Goal: Task Accomplishment & Management: Manage account settings

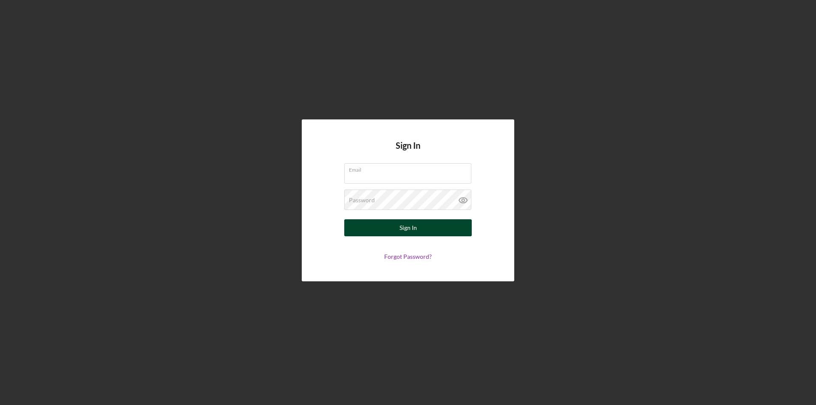
type input "[PERSON_NAME][EMAIL_ADDRESS][DOMAIN_NAME]"
click at [415, 230] on div "Sign In" at bounding box center [407, 227] width 17 height 17
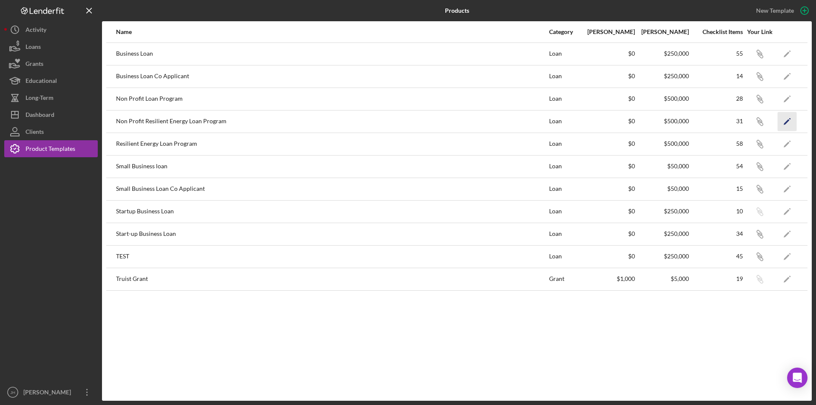
click at [785, 119] on icon "Icon/Edit" at bounding box center [787, 121] width 19 height 19
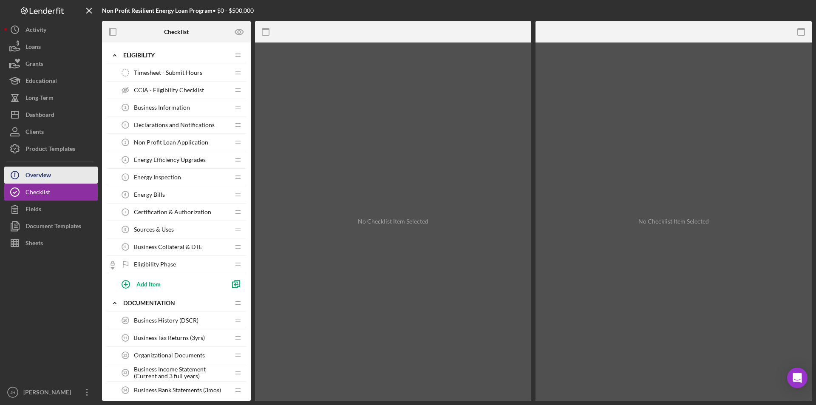
click at [37, 176] on div "Overview" at bounding box center [37, 176] width 25 height 19
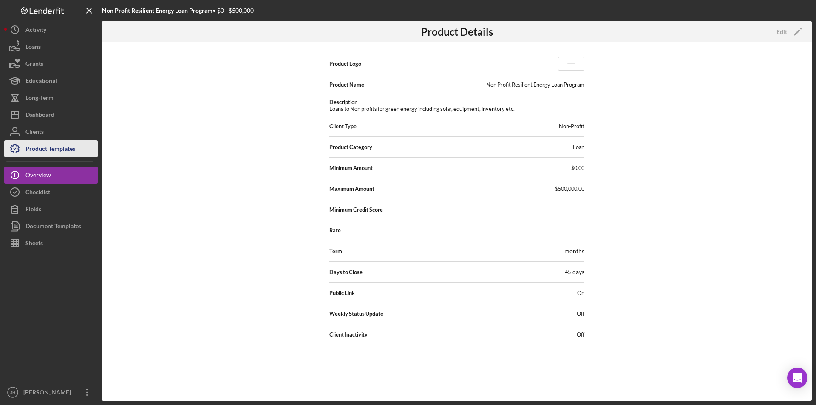
click at [54, 146] on div "Product Templates" at bounding box center [50, 149] width 50 height 19
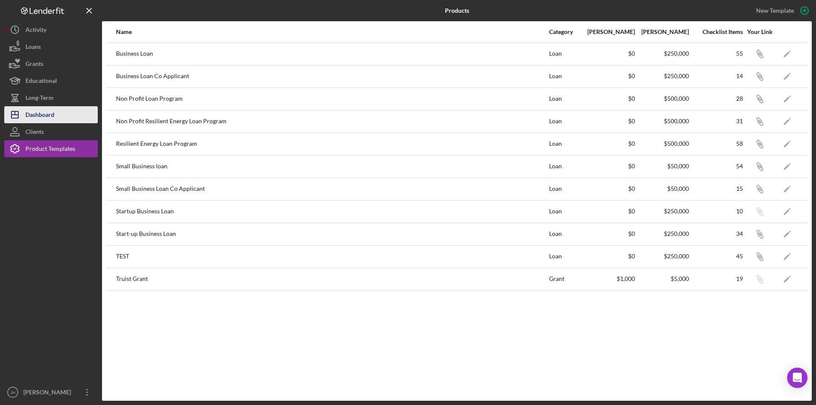
click at [37, 113] on div "Dashboard" at bounding box center [39, 115] width 29 height 19
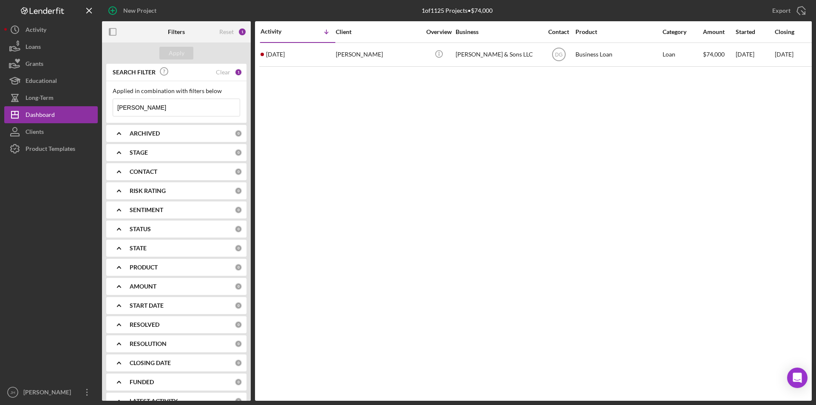
click at [158, 100] on input "[PERSON_NAME]" at bounding box center [176, 107] width 127 height 17
drag, startPoint x: 147, startPoint y: 107, endPoint x: 96, endPoint y: 119, distance: 52.4
click at [81, 105] on div "New Project 1 of 1125 Projects • $74,000 [PERSON_NAME] Export Icon/Export Filte…" at bounding box center [407, 200] width 807 height 401
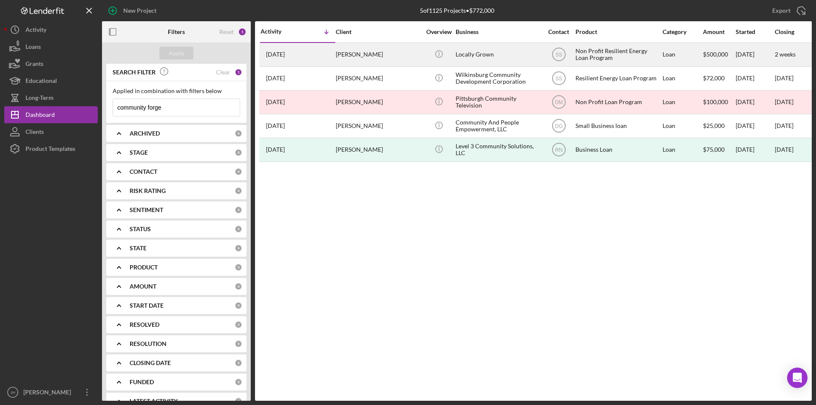
type input "community forge"
click at [391, 51] on div "[PERSON_NAME]" at bounding box center [378, 54] width 85 height 23
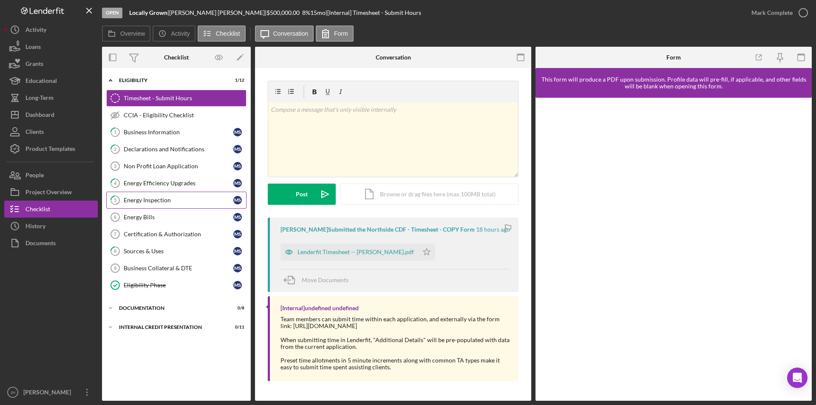
click at [144, 198] on div "Energy Inspection" at bounding box center [179, 200] width 110 height 7
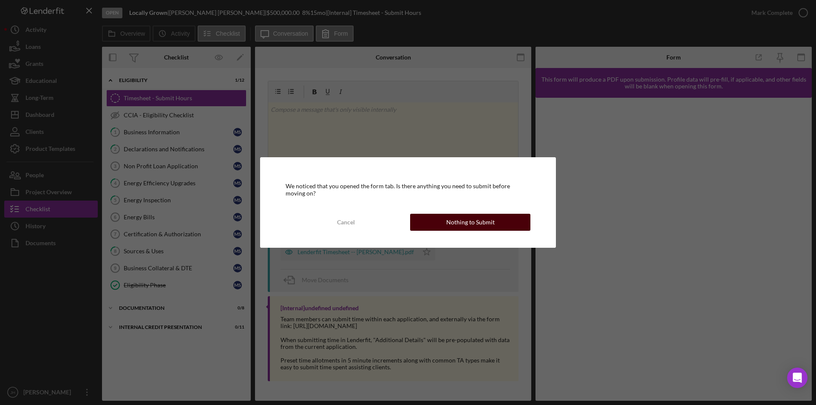
click at [475, 225] on div "Nothing to Submit" at bounding box center [470, 222] width 48 height 17
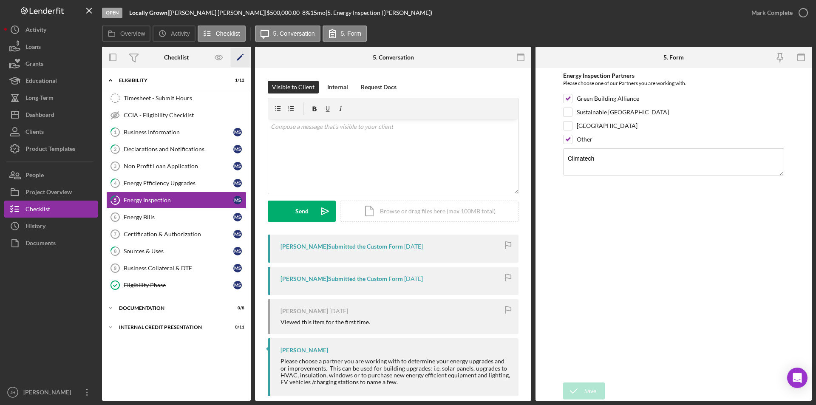
click at [239, 57] on icon "Icon/Edit" at bounding box center [240, 57] width 19 height 19
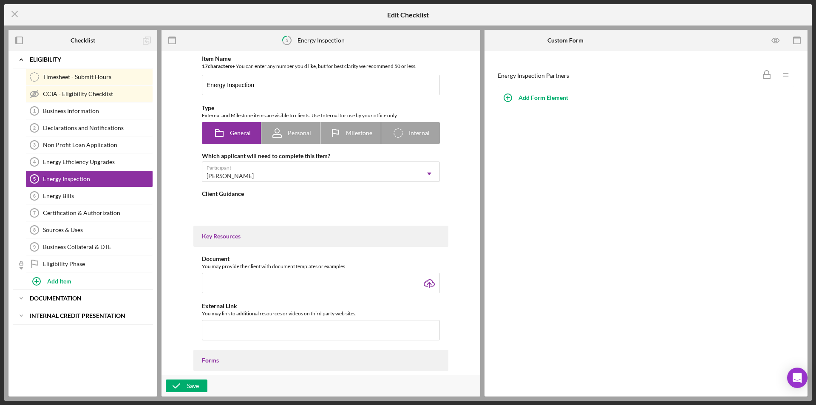
type textarea "<div>Please choose a partner you are working with to determine your energy upgr…"
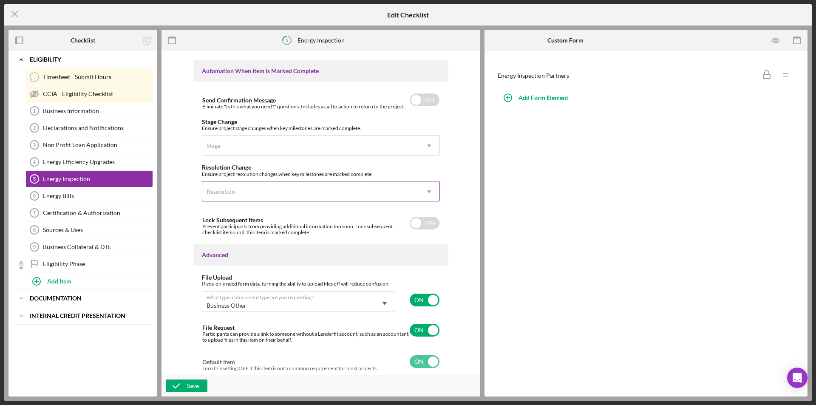
scroll to position [518, 0]
click at [191, 384] on div "Save" at bounding box center [193, 385] width 12 height 13
click at [14, 11] on icon "Icon/Menu Close" at bounding box center [14, 13] width 21 height 21
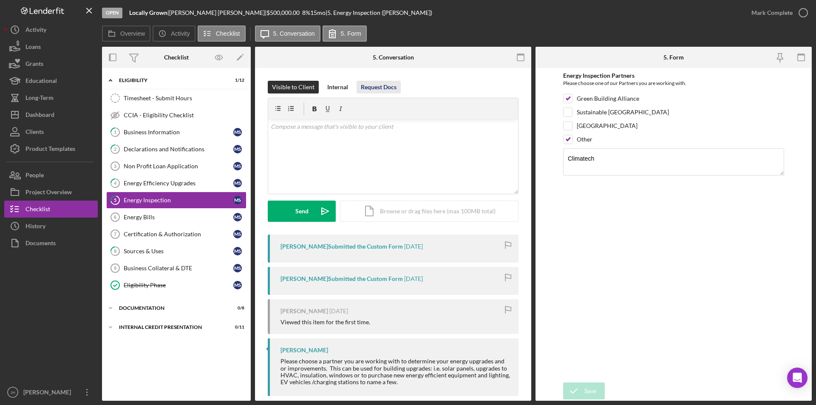
click at [382, 84] on div "Request Docs" at bounding box center [379, 87] width 36 height 13
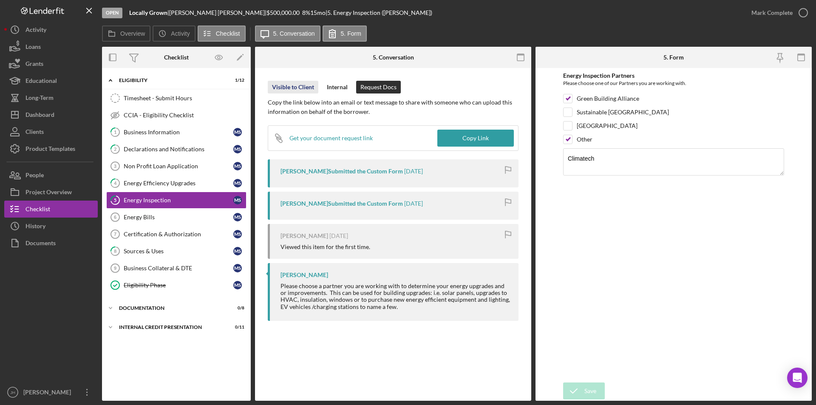
click at [293, 88] on div "Visible to Client" at bounding box center [293, 87] width 42 height 13
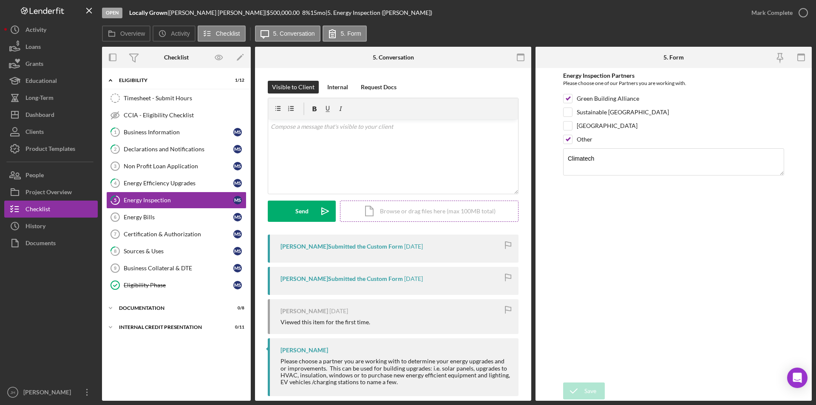
scroll to position [12, 0]
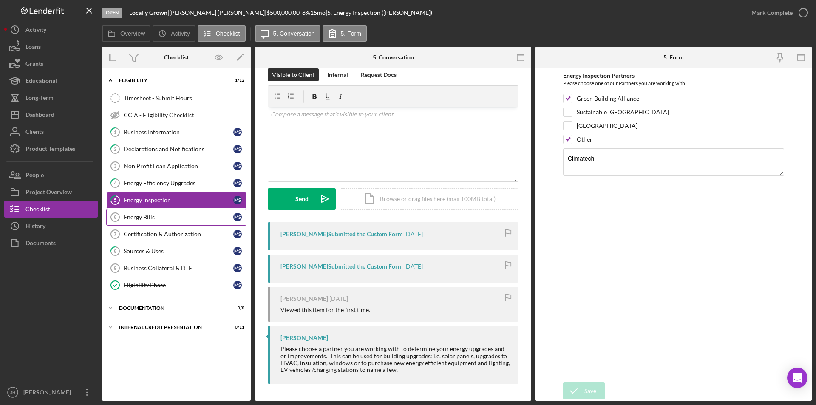
click at [138, 218] on div "Energy Bills" at bounding box center [179, 217] width 110 height 7
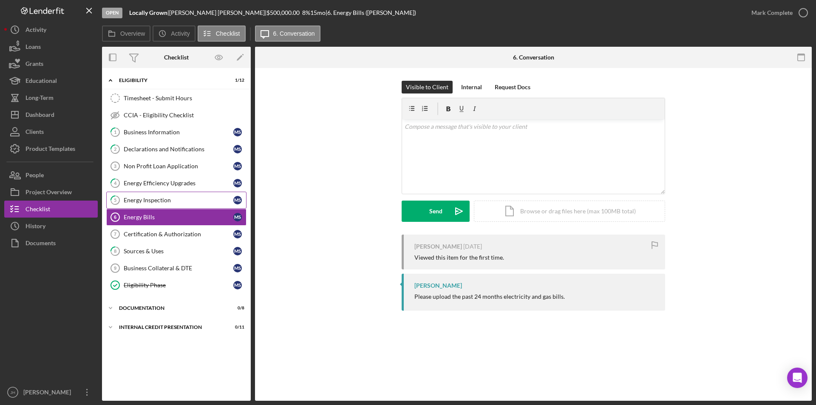
click at [138, 198] on div "Energy Inspection" at bounding box center [179, 200] width 110 height 7
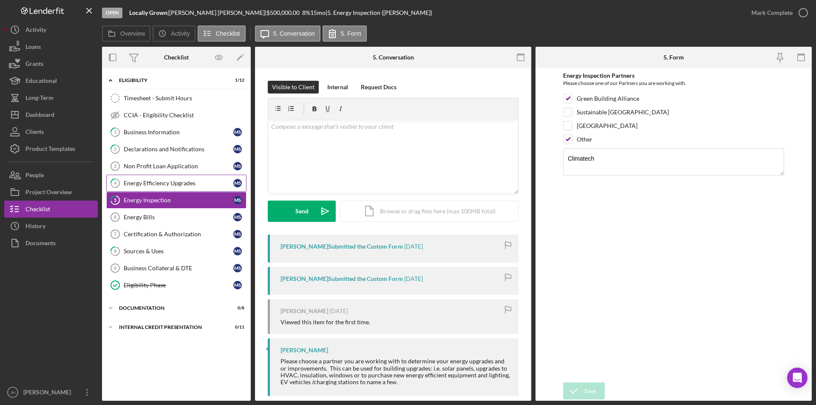
click at [147, 182] on div "Energy Efficiency Upgrades" at bounding box center [179, 183] width 110 height 7
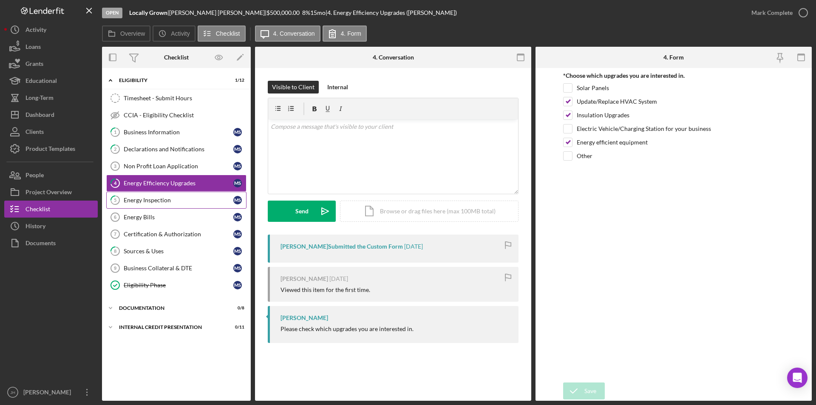
click at [151, 202] on div "Energy Inspection" at bounding box center [179, 200] width 110 height 7
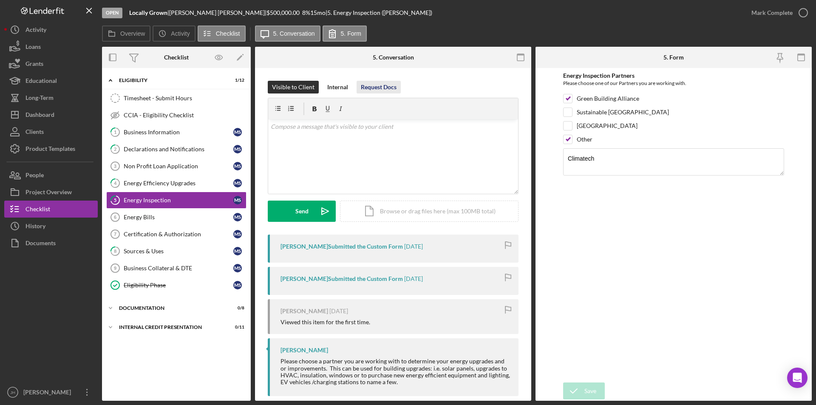
click at [382, 88] on div "Request Docs" at bounding box center [379, 87] width 36 height 13
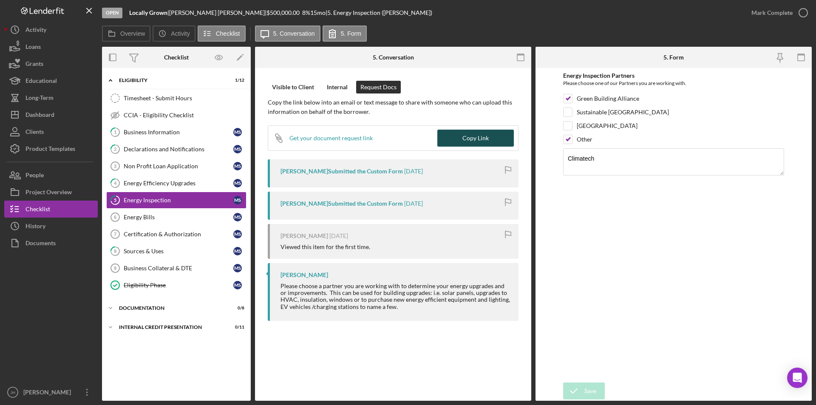
click at [483, 137] on div "Copy Link" at bounding box center [475, 138] width 26 height 17
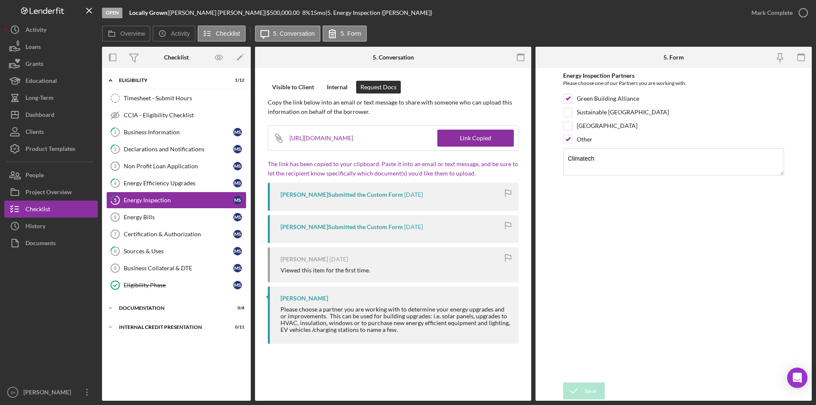
click at [451, 176] on p "The link has been copied to your clipboard. Paste it into an email or text mess…" at bounding box center [393, 168] width 251 height 19
click at [156, 183] on div "Energy Efficiency Upgrades" at bounding box center [179, 183] width 110 height 7
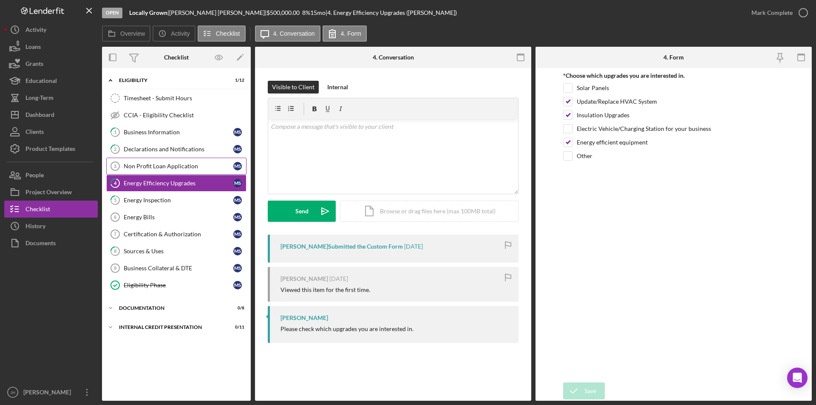
click at [129, 167] on div "Non Profit Loan Application" at bounding box center [179, 166] width 110 height 7
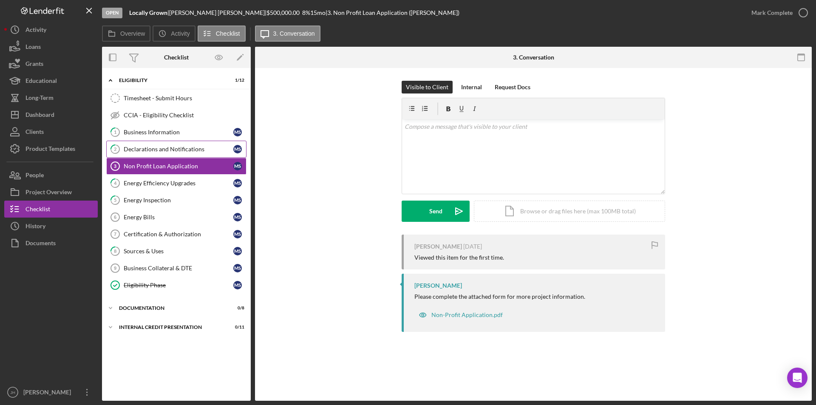
click at [143, 150] on div "Declarations and Notifications" at bounding box center [179, 149] width 110 height 7
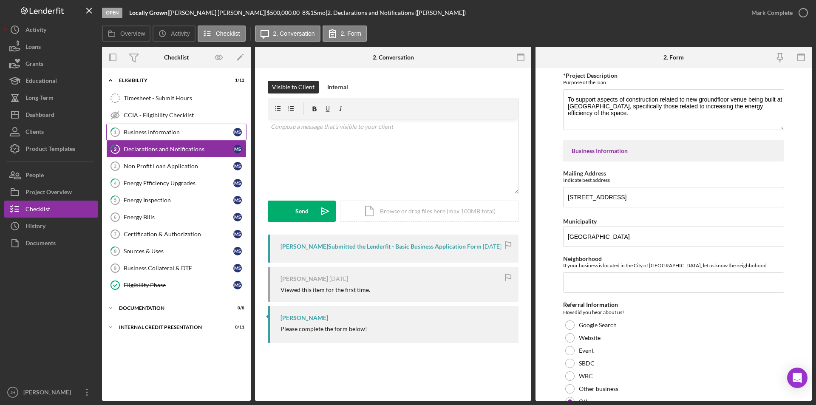
click at [137, 130] on div "Business Information" at bounding box center [179, 132] width 110 height 7
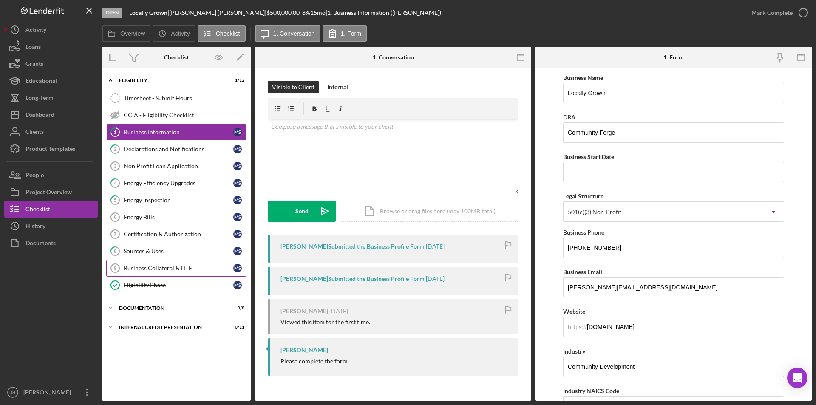
click at [142, 271] on div "Business Collateral & DTE" at bounding box center [179, 268] width 110 height 7
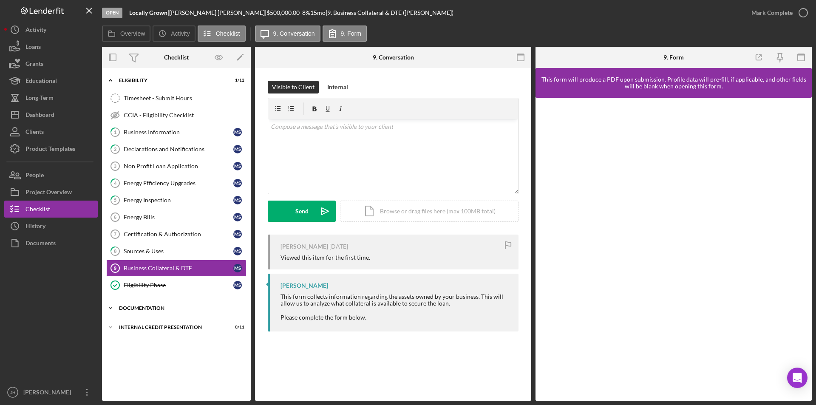
click at [111, 308] on icon "Icon/Expander" at bounding box center [110, 308] width 17 height 17
